Goal: Find specific page/section: Find specific page/section

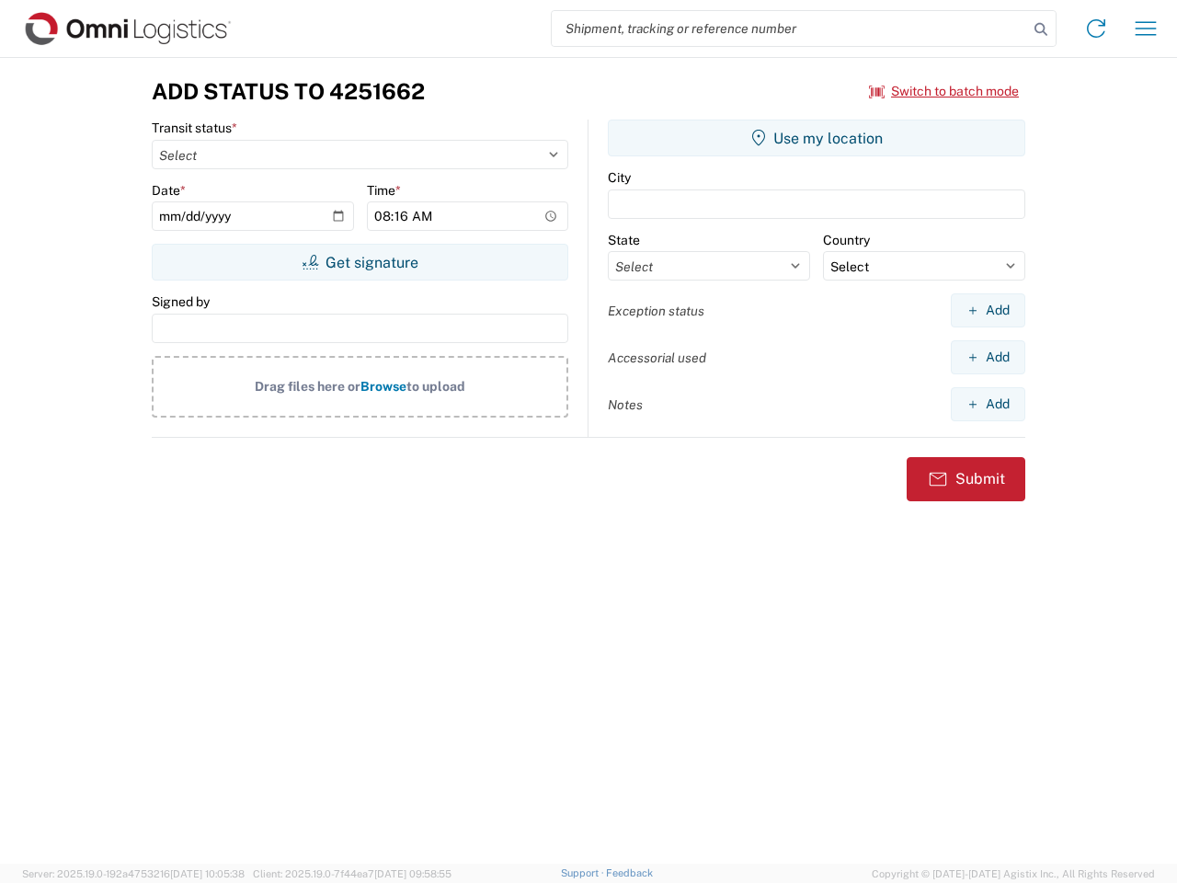
click at [790, 29] on input "search" at bounding box center [790, 28] width 476 height 35
click at [1041, 29] on icon at bounding box center [1041, 30] width 26 height 26
click at [1096, 29] on icon at bounding box center [1096, 28] width 29 height 29
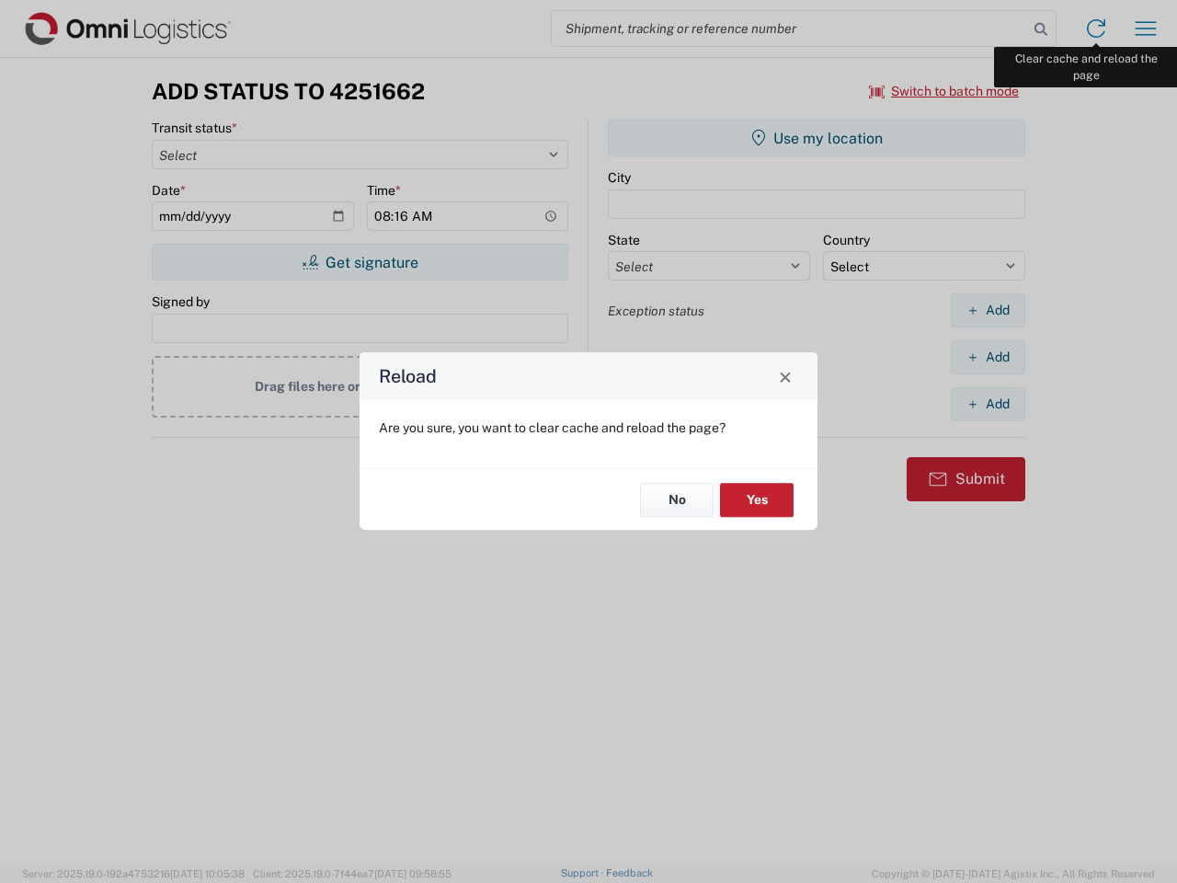
click at [1146, 29] on div "Reload Are you sure, you want to clear cache and reload the page? No Yes" at bounding box center [588, 441] width 1177 height 883
click at [945, 91] on div "Reload Are you sure, you want to clear cache and reload the page? No Yes" at bounding box center [588, 441] width 1177 height 883
click at [360, 262] on div "Reload Are you sure, you want to clear cache and reload the page? No Yes" at bounding box center [588, 441] width 1177 height 883
click at [817, 138] on div "Reload Are you sure, you want to clear cache and reload the page? No Yes" at bounding box center [588, 441] width 1177 height 883
click at [988, 310] on div "Reload Are you sure, you want to clear cache and reload the page? No Yes" at bounding box center [588, 441] width 1177 height 883
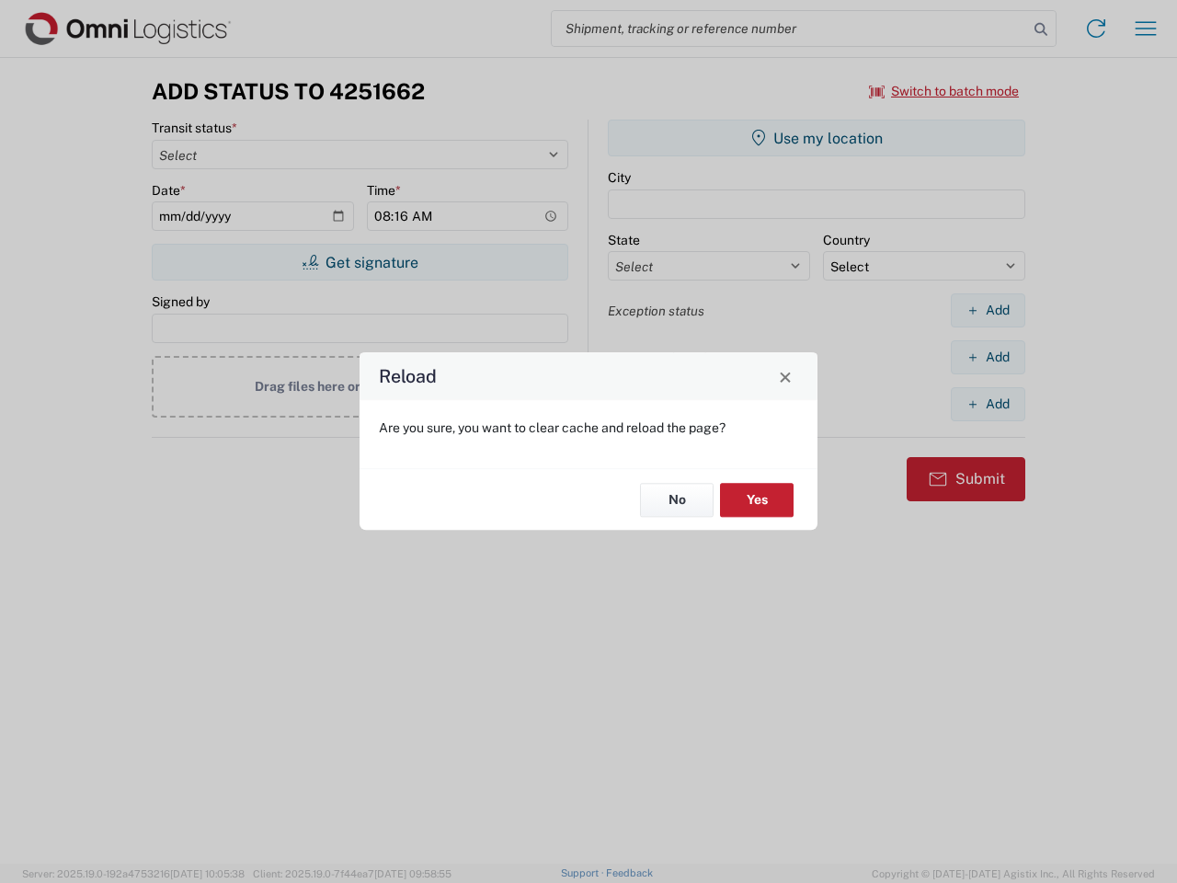
click at [988, 357] on div "Reload Are you sure, you want to clear cache and reload the page? No Yes" at bounding box center [588, 441] width 1177 height 883
click at [988, 404] on div "Reload Are you sure, you want to clear cache and reload the page? No Yes" at bounding box center [588, 441] width 1177 height 883
